Goal: Information Seeking & Learning: Learn about a topic

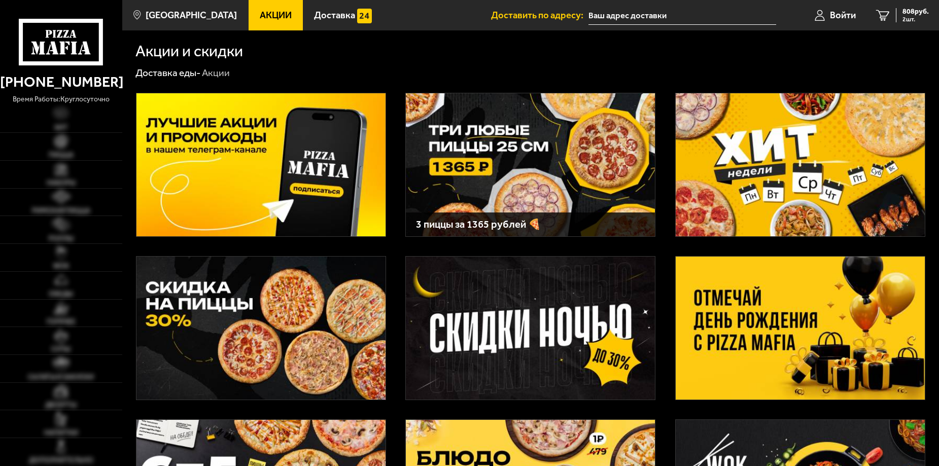
type input "[STREET_ADDRESS]"
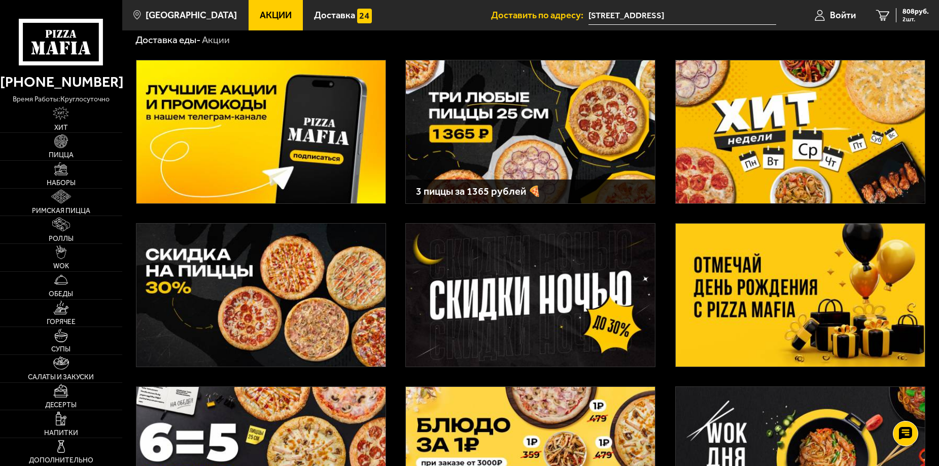
scroll to position [51, 0]
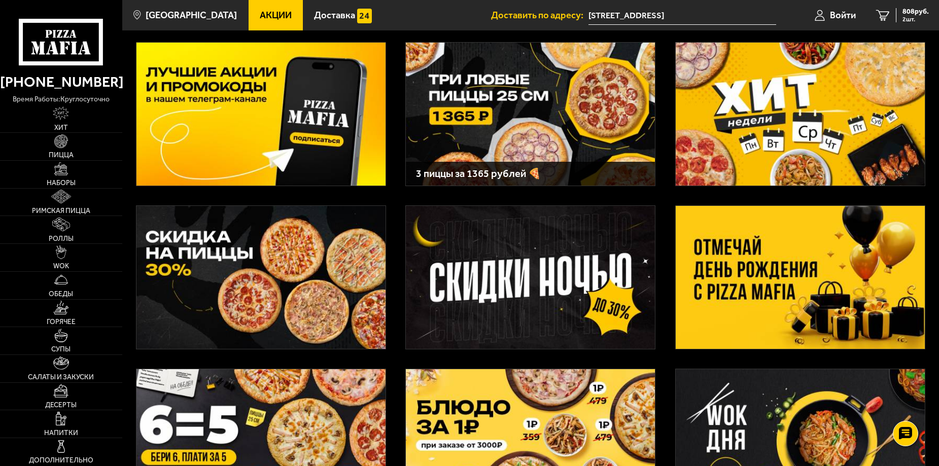
click at [777, 90] on img at bounding box center [800, 114] width 249 height 143
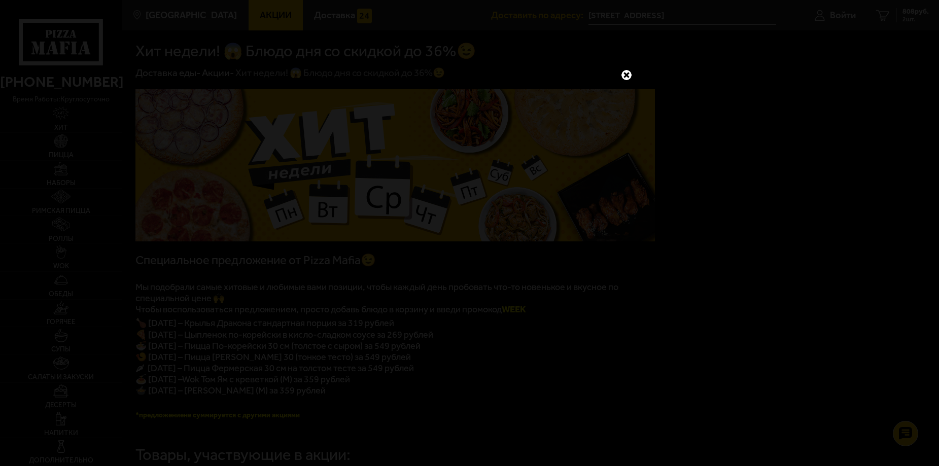
click at [627, 73] on link at bounding box center [626, 75] width 13 height 13
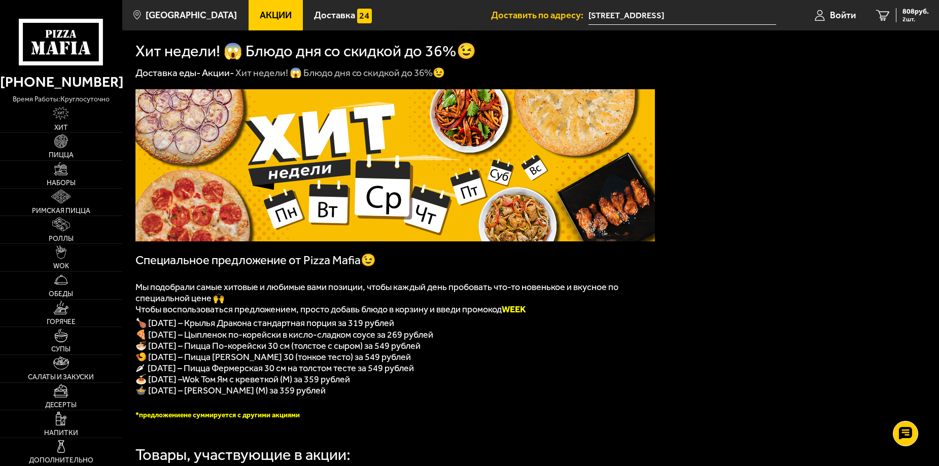
click at [270, 11] on span "Акции" at bounding box center [276, 16] width 32 height 10
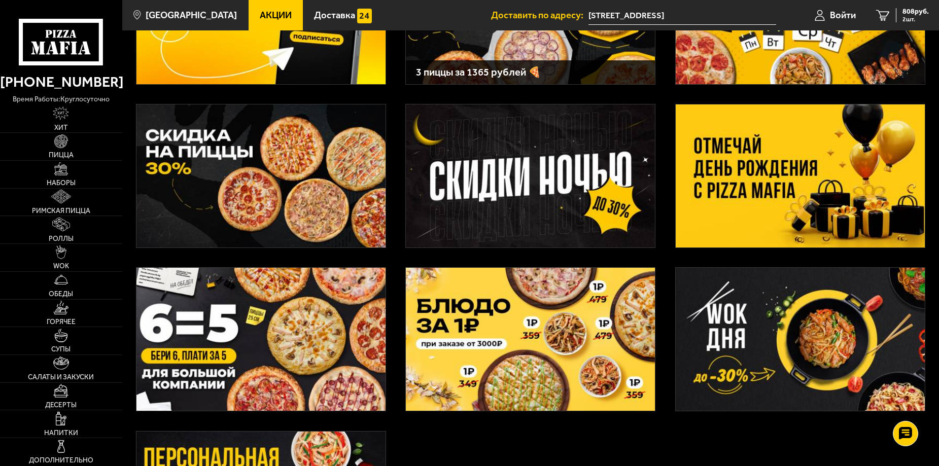
click at [278, 328] on img at bounding box center [261, 339] width 249 height 143
